Goal: Find specific page/section: Find specific page/section

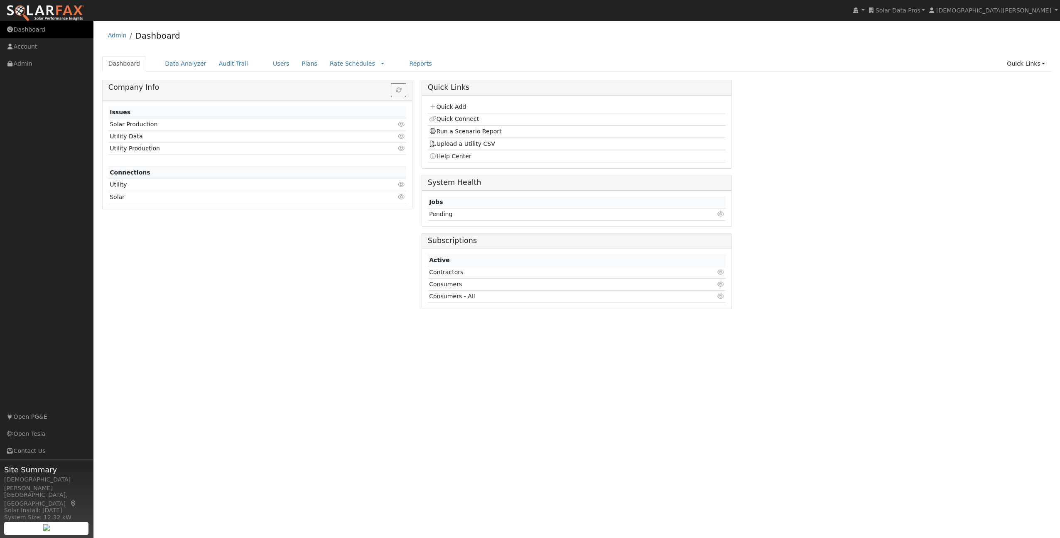
click at [48, 28] on link "Dashboard" at bounding box center [46, 29] width 93 height 17
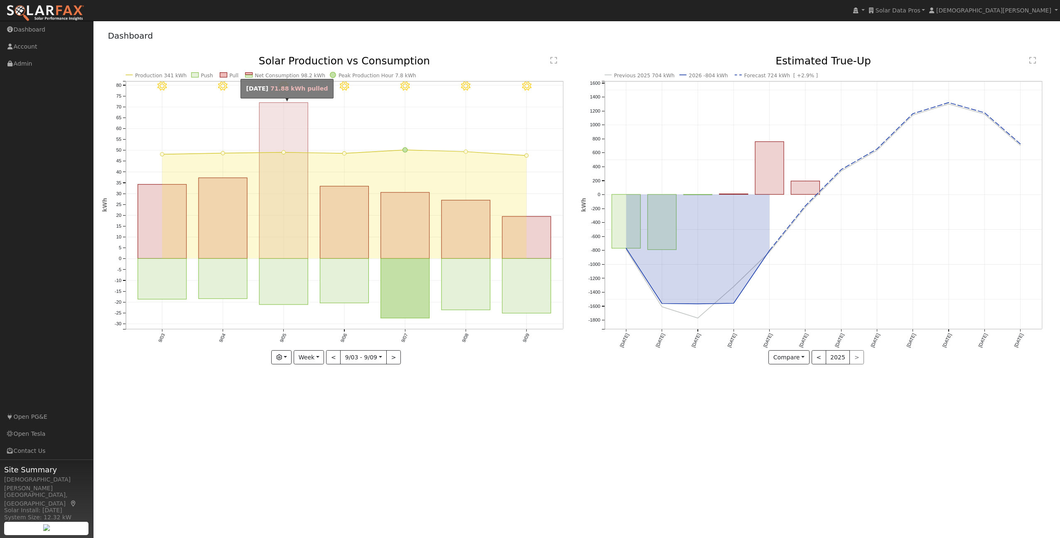
click at [280, 224] on rect "onclick=""" at bounding box center [283, 181] width 49 height 156
type input "[DATE]"
